Goal: Information Seeking & Learning: Learn about a topic

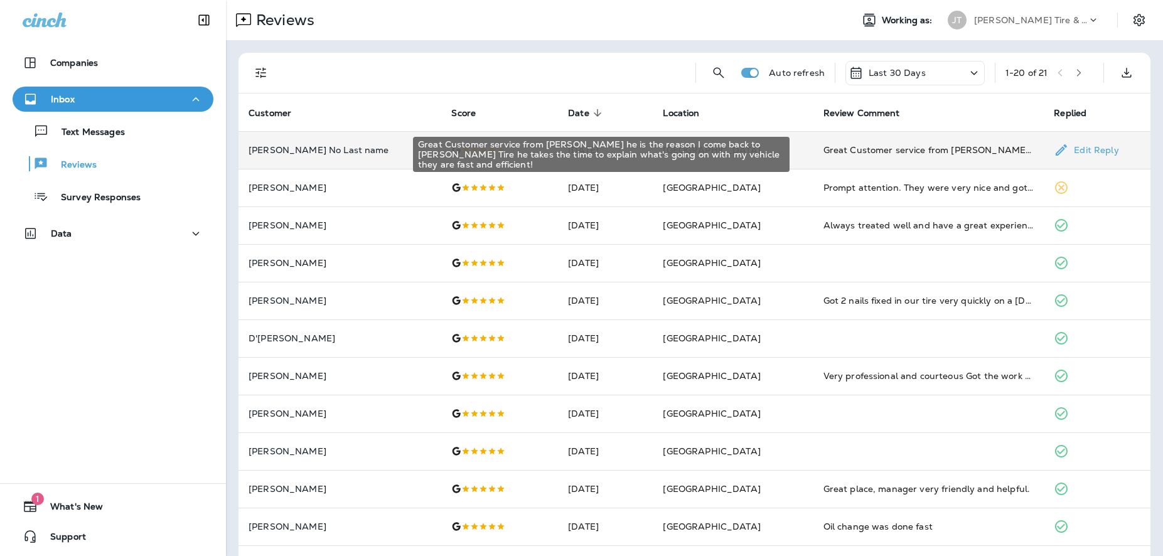
click at [938, 153] on div "Great Customer service from [PERSON_NAME] he is the reason I come back to [PERS…" at bounding box center [928, 150] width 211 height 13
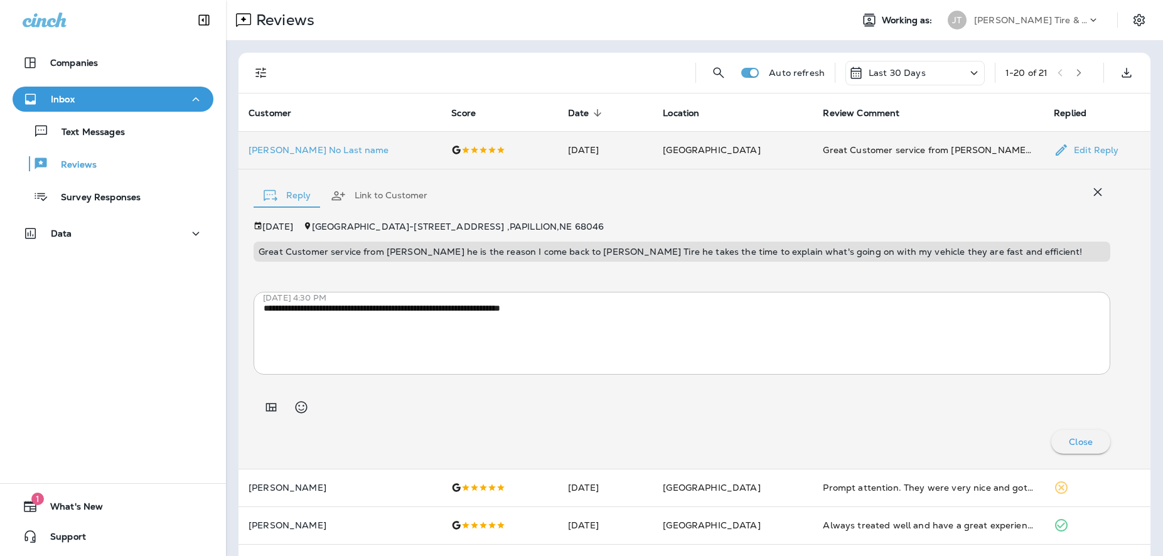
click at [289, 154] on p "[PERSON_NAME] No Last name" at bounding box center [339, 150] width 183 height 10
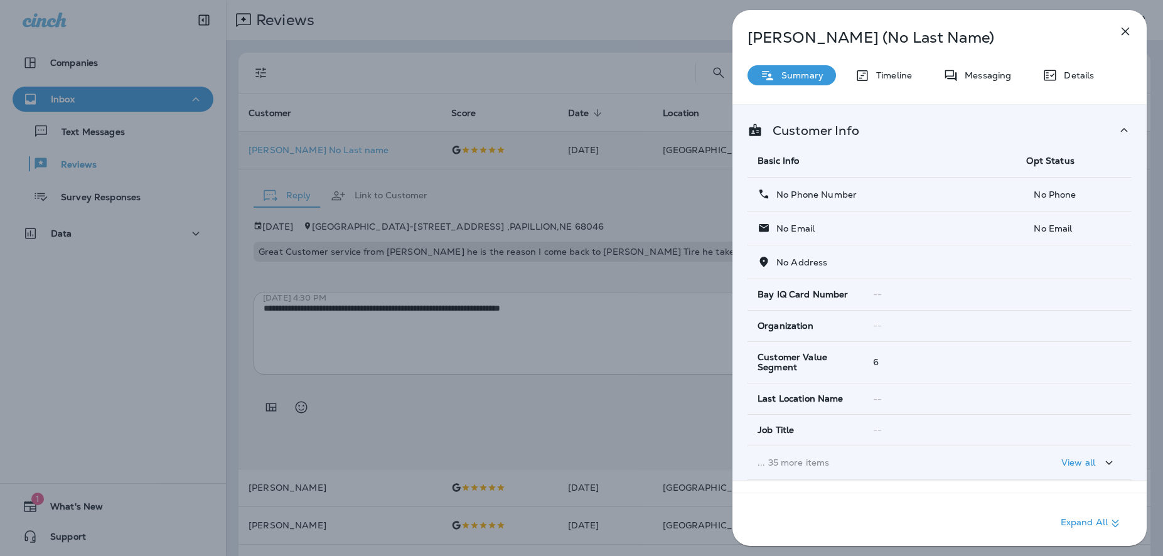
click at [1129, 32] on icon "button" at bounding box center [1125, 31] width 15 height 15
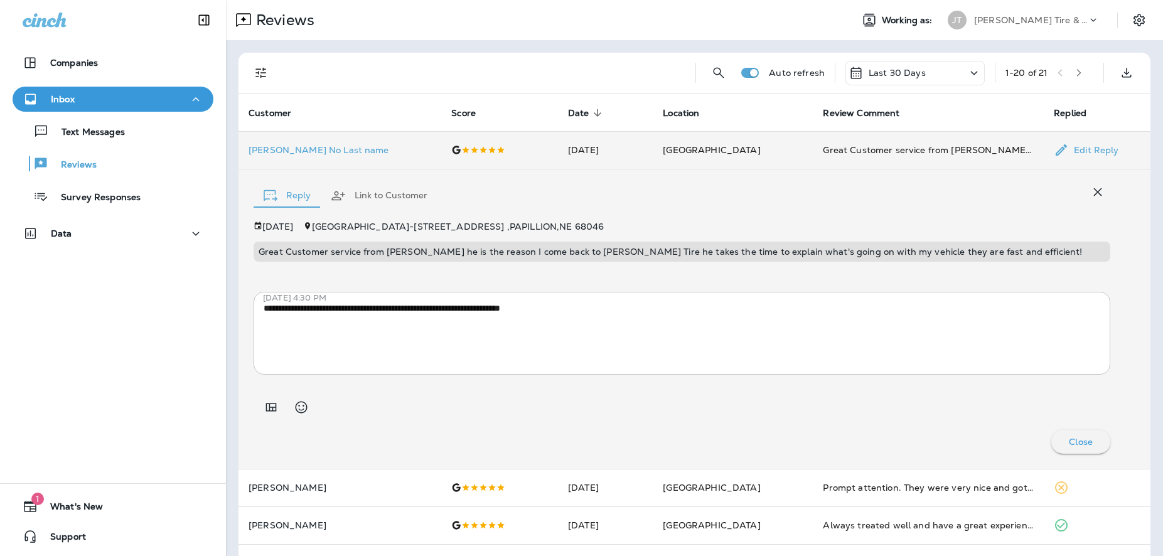
click at [339, 409] on div at bounding box center [681, 402] width 856 height 35
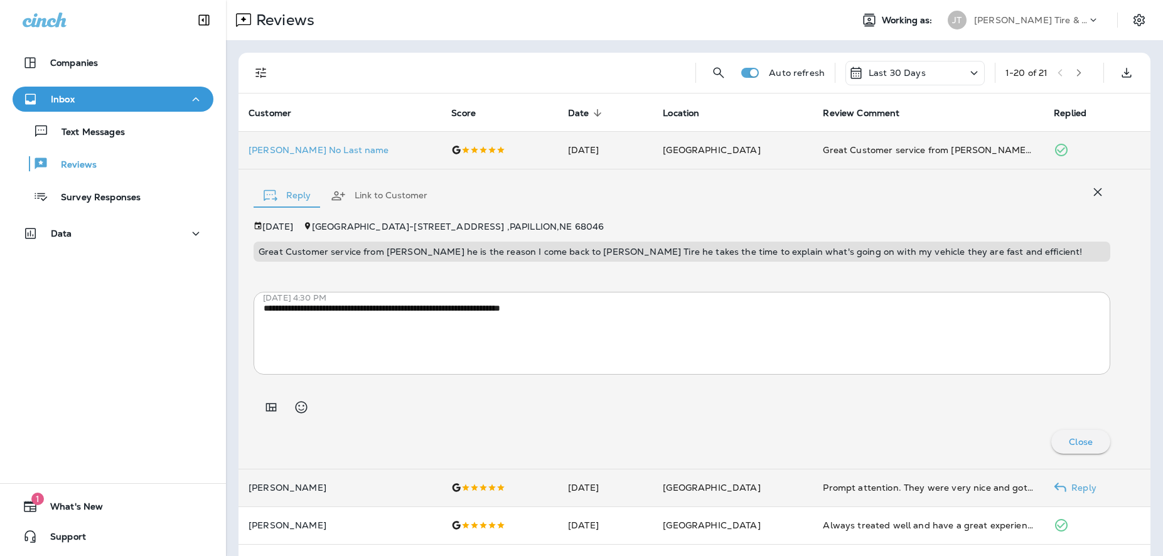
click at [340, 496] on td "[PERSON_NAME]" at bounding box center [339, 488] width 203 height 38
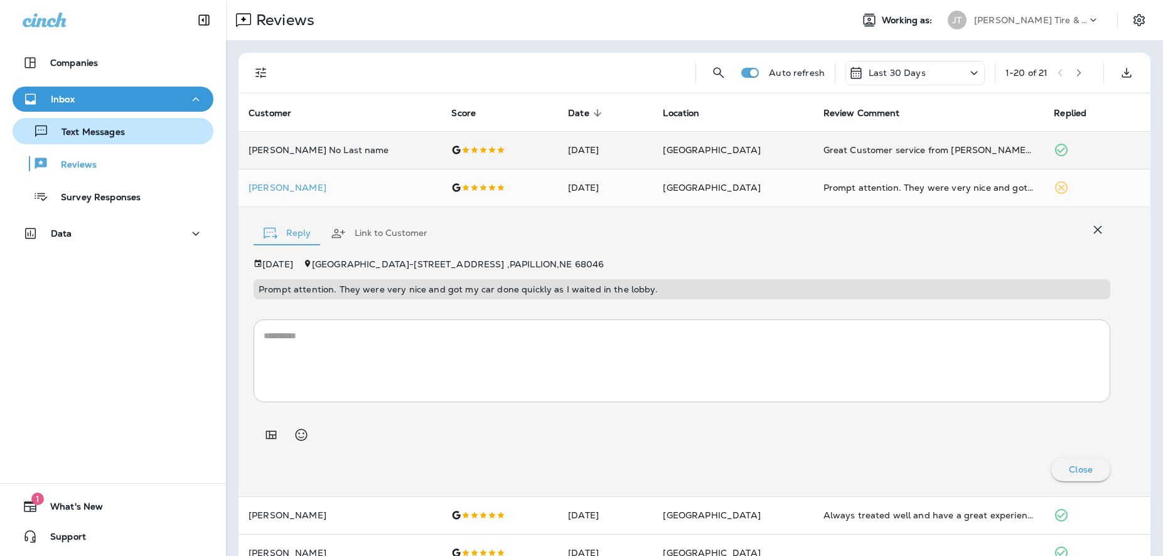
click at [87, 142] on button "Text Messages" at bounding box center [113, 131] width 201 height 26
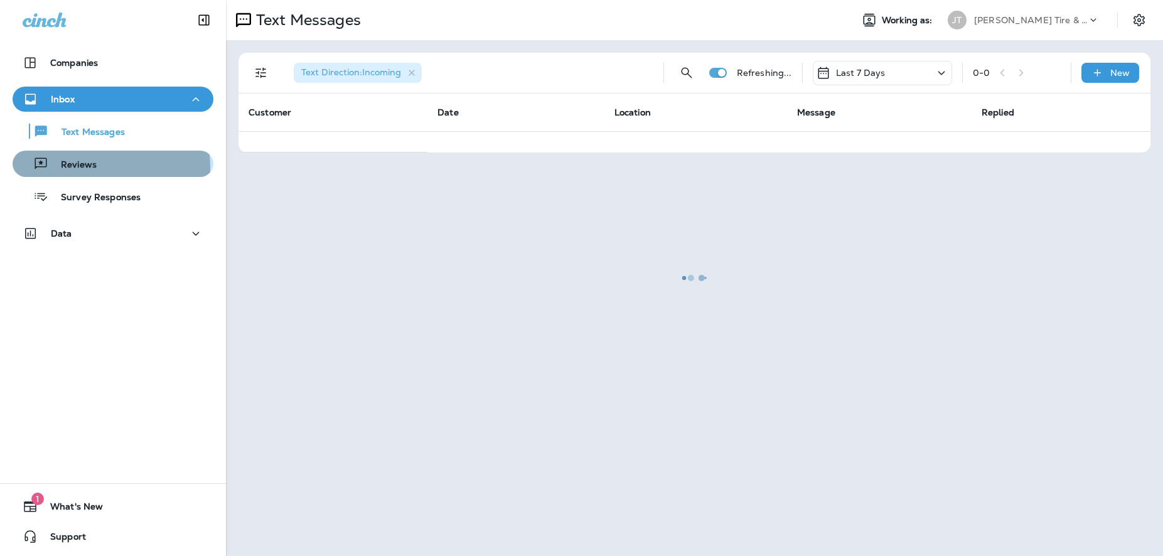
click at [80, 169] on p "Reviews" at bounding box center [72, 165] width 48 height 12
